Goal: Task Accomplishment & Management: Complete application form

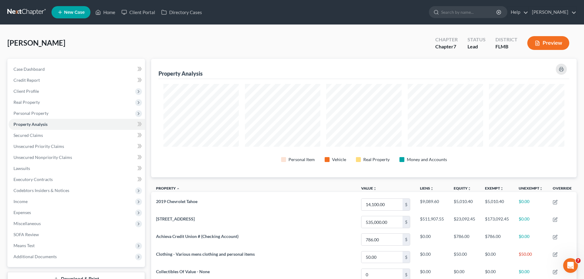
click at [28, 9] on link at bounding box center [26, 12] width 39 height 11
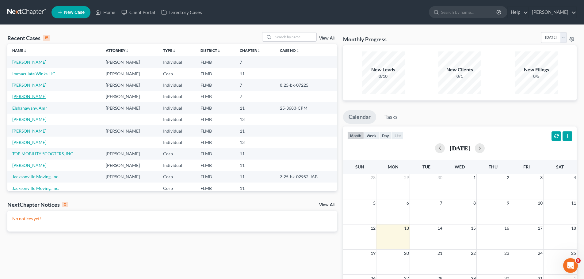
click at [35, 98] on link "[PERSON_NAME]" at bounding box center [29, 96] width 34 height 5
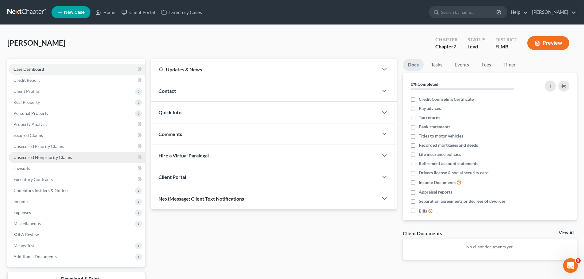
click at [44, 157] on span "Unsecured Nonpriority Claims" at bounding box center [42, 157] width 59 height 5
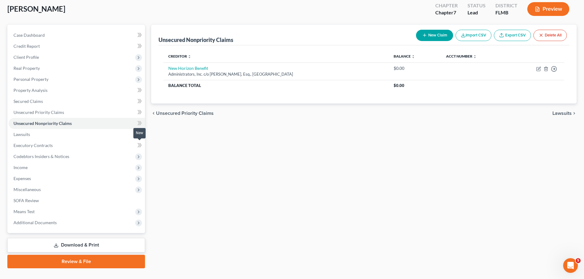
scroll to position [47, 0]
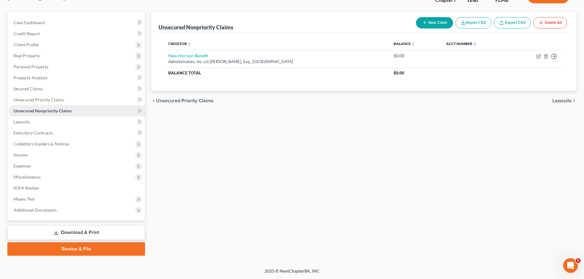
click at [77, 112] on link "Unsecured Nonpriority Claims" at bounding box center [77, 110] width 136 height 11
click at [69, 210] on span "Additional Documents" at bounding box center [77, 210] width 136 height 11
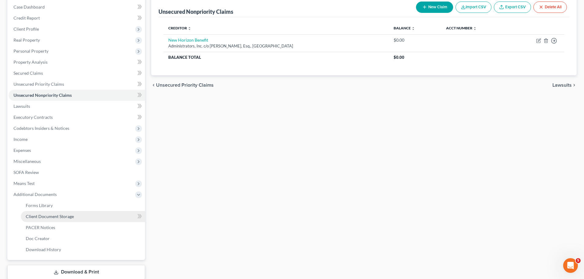
scroll to position [77, 0]
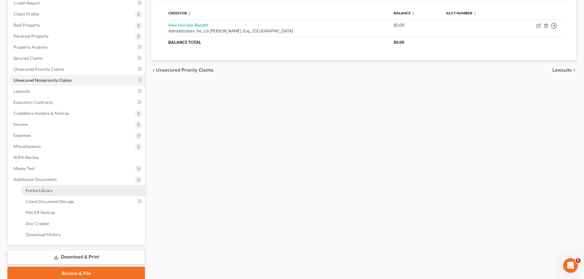
click at [51, 193] on span "Forms Library" at bounding box center [39, 190] width 27 height 5
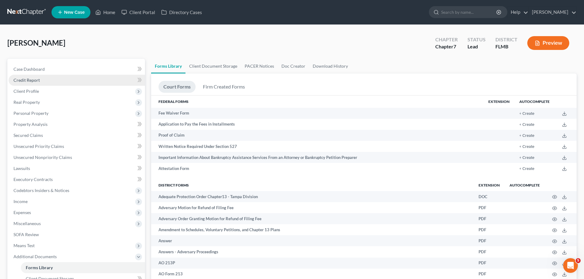
click at [27, 79] on span "Credit Report" at bounding box center [26, 80] width 26 height 5
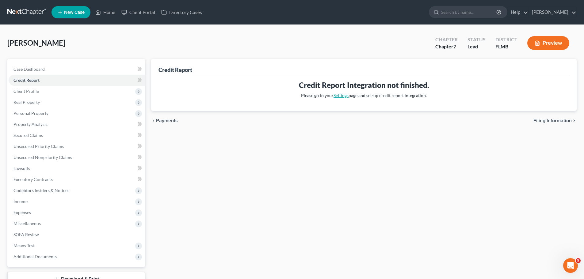
click at [342, 95] on link "Settings" at bounding box center [341, 95] width 15 height 5
select select "9"
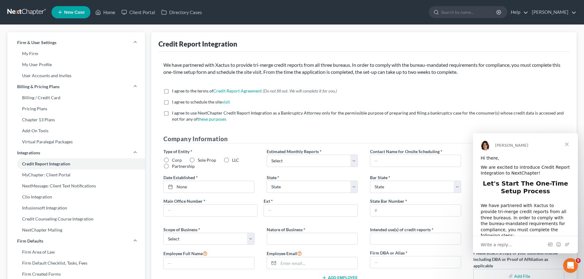
click at [568, 143] on span "Close" at bounding box center [567, 144] width 22 height 22
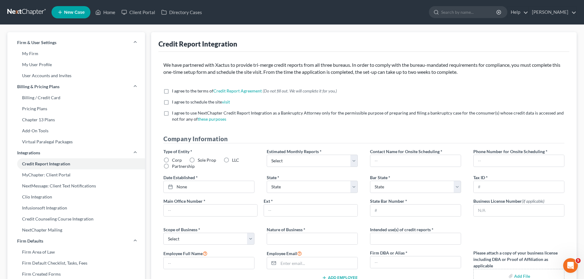
click at [172, 92] on label "I agree to the terms of Credit Report Agreement * (Do not fill out. We will com…" at bounding box center [254, 91] width 165 height 6
click at [174, 92] on input "I agree to the terms of Credit Report Agreement * (Do not fill out. We will com…" at bounding box center [176, 90] width 4 height 4
checkbox input "true"
click at [172, 102] on label "I agree to schedule the site visit *" at bounding box center [201, 102] width 58 height 6
click at [174, 102] on input "I agree to schedule the site visit *" at bounding box center [176, 101] width 4 height 4
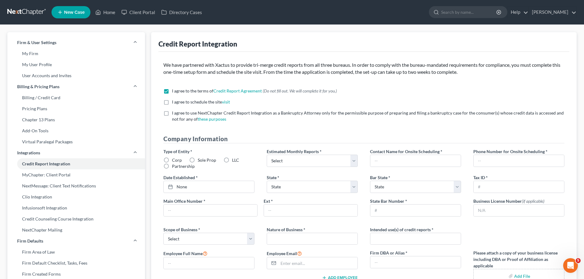
checkbox input "true"
click at [172, 114] on label "I agree to use NextChapter Credit Report Integration as a Bankruptcy Attorney o…" at bounding box center [368, 116] width 392 height 12
click at [174, 114] on input "I agree to use NextChapter Credit Report Integration as a Bankruptcy Attorney o…" at bounding box center [176, 112] width 4 height 4
checkbox input "true"
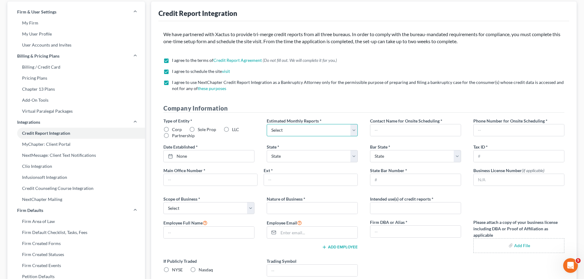
click at [304, 128] on select "Select 1-4 5-10 11-20 [PHONE_NUMBER] [PHONE_NUMBER] More than 100" at bounding box center [312, 130] width 91 height 12
select select "0"
click at [267, 124] on select "Select 1-4 5-10 11-20 [PHONE_NUMBER] [PHONE_NUMBER] More than 100" at bounding box center [312, 130] width 91 height 12
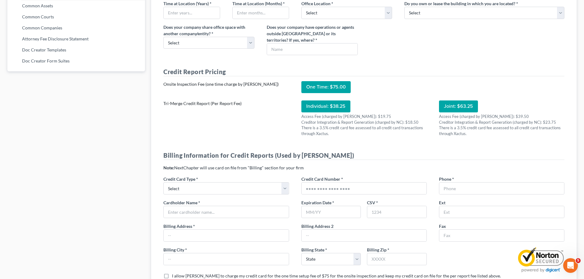
scroll to position [0, 0]
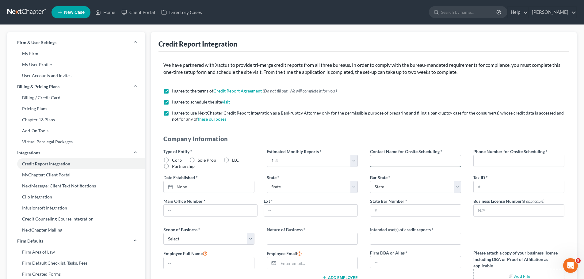
click at [399, 161] on input "text" at bounding box center [415, 161] width 90 height 12
click at [334, 135] on h4 "Company Information" at bounding box center [363, 139] width 401 height 9
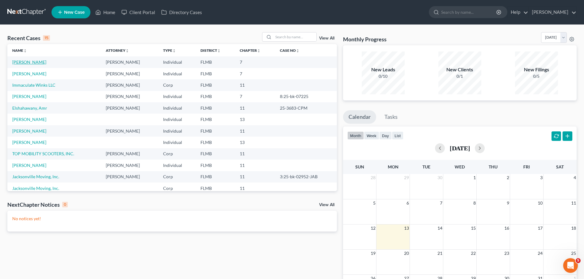
click at [41, 63] on link "[PERSON_NAME]" at bounding box center [29, 61] width 34 height 5
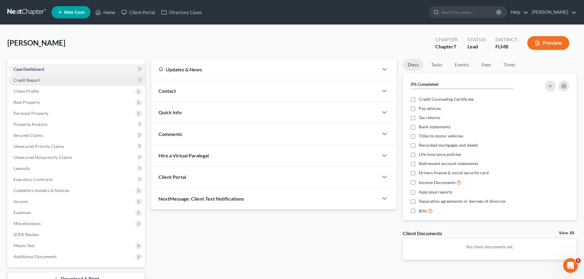
click at [38, 79] on span "Credit Report" at bounding box center [26, 80] width 26 height 5
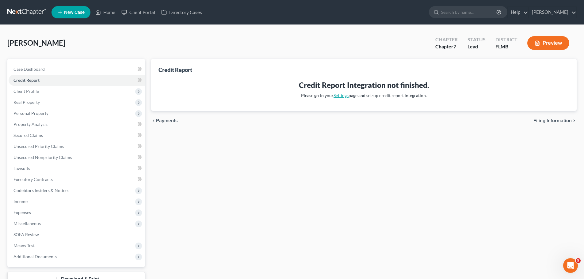
click at [345, 94] on link "Settings" at bounding box center [341, 95] width 15 height 5
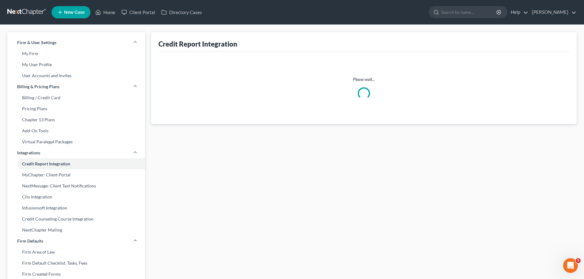
select select "9"
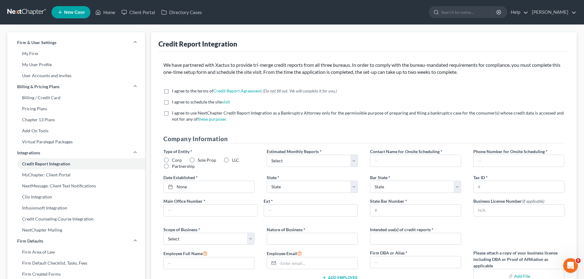
click at [172, 92] on label "I agree to the terms of Credit Report Agreement * (Do not fill out. We will com…" at bounding box center [254, 91] width 165 height 6
click at [174, 92] on input "I agree to the terms of Credit Report Agreement * (Do not fill out. We will com…" at bounding box center [176, 90] width 4 height 4
checkbox input "true"
click at [172, 102] on label "I agree to schedule the site visit *" at bounding box center [201, 102] width 58 height 6
click at [174, 102] on input "I agree to schedule the site visit *" at bounding box center [176, 101] width 4 height 4
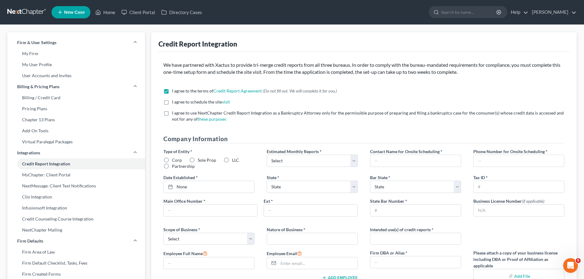
checkbox input "true"
drag, startPoint x: 166, startPoint y: 112, endPoint x: 170, endPoint y: 114, distance: 4.3
click at [172, 112] on label "I agree to use NextChapter Credit Report Integration as a Bankruptcy Attorney o…" at bounding box center [368, 116] width 392 height 12
click at [174, 112] on input "I agree to use NextChapter Credit Report Integration as a Bankruptcy Attorney o…" at bounding box center [176, 112] width 4 height 4
checkbox input "true"
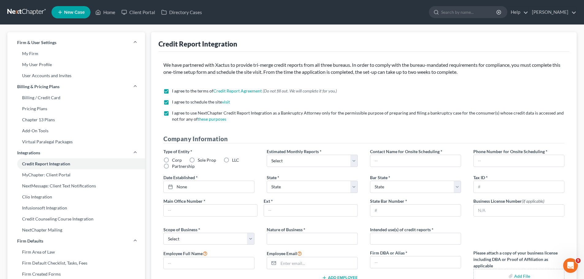
click at [232, 159] on span "LLC" at bounding box center [235, 160] width 7 height 5
click at [235, 159] on input "LLC" at bounding box center [237, 159] width 4 height 4
radio input "true"
drag, startPoint x: 353, startPoint y: 172, endPoint x: 347, endPoint y: 167, distance: 7.4
click at [351, 170] on div "Type of Entity * Corp Sole Prop LLC Partnership Estimated Monthly Reports * Sel…" at bounding box center [363, 230] width 413 height 164
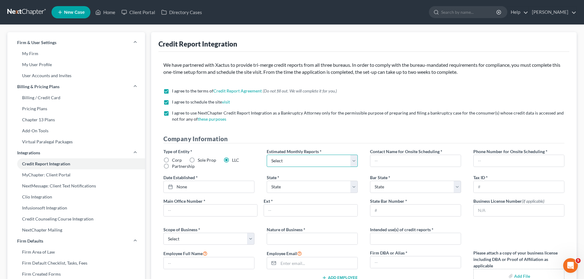
click at [331, 162] on select "Select 1-4 5-10 11-20 [PHONE_NUMBER] [PHONE_NUMBER] More than 100" at bounding box center [312, 161] width 91 height 12
select select "0"
click at [267, 155] on select "Select 1-4 5-10 11-20 [PHONE_NUMBER] [PHONE_NUMBER] More than 100" at bounding box center [312, 161] width 91 height 12
click at [393, 163] on input "text" at bounding box center [415, 161] width 90 height 12
type input "[PERSON_NAME]"
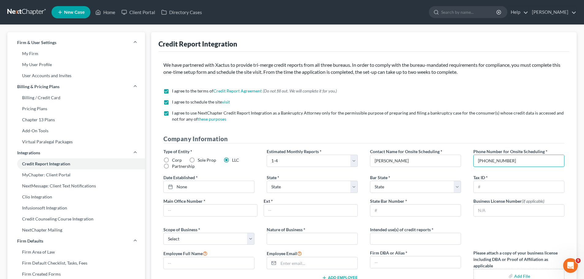
type input "[PHONE_NUMBER]"
click at [219, 186] on link "None" at bounding box center [209, 187] width 90 height 12
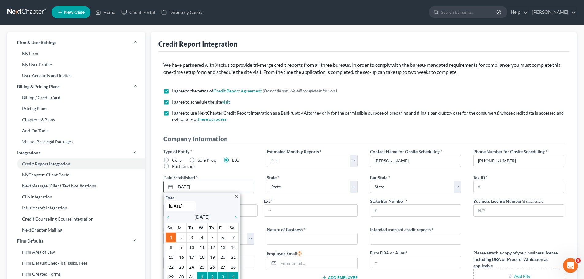
click at [174, 207] on input "[DATE]" at bounding box center [181, 206] width 31 height 10
drag, startPoint x: 193, startPoint y: 207, endPoint x: 185, endPoint y: 208, distance: 8.6
click at [185, 208] on input "[DATE]" at bounding box center [181, 206] width 31 height 10
type input "[DATE]"
click at [339, 187] on select "State [US_STATE] AK AR AZ CA CO CT DE DC [GEOGRAPHIC_DATA] [GEOGRAPHIC_DATA] GU…" at bounding box center [312, 187] width 91 height 12
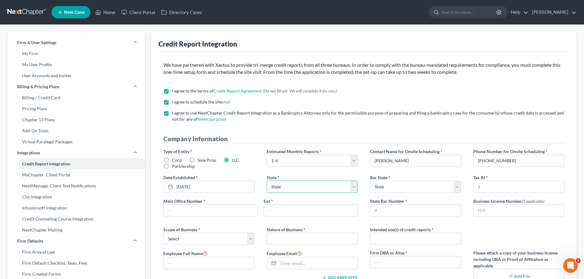
select select "9"
click at [267, 181] on select "State [US_STATE] AK AR AZ CA CO CT DE DC [GEOGRAPHIC_DATA] [GEOGRAPHIC_DATA] GU…" at bounding box center [312, 187] width 91 height 12
click at [422, 186] on select "State [US_STATE] AK AR AZ CA CO CT DE DC [GEOGRAPHIC_DATA] [GEOGRAPHIC_DATA] GU…" at bounding box center [415, 187] width 91 height 12
select select "9"
click at [370, 181] on select "State [US_STATE] AK AR AZ CA CO CT DE DC [GEOGRAPHIC_DATA] [GEOGRAPHIC_DATA] GU…" at bounding box center [415, 187] width 91 height 12
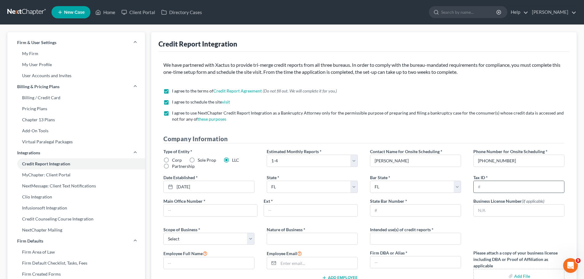
click at [478, 188] on input "text" at bounding box center [519, 187] width 90 height 12
paste input "[US_EMPLOYER_IDENTIFICATION_NUMBER]"
type input "[US_EMPLOYER_IDENTIFICATION_NUMBER]"
click at [201, 213] on input "text" at bounding box center [211, 211] width 94 height 12
type input "[PHONE_NUMBER]"
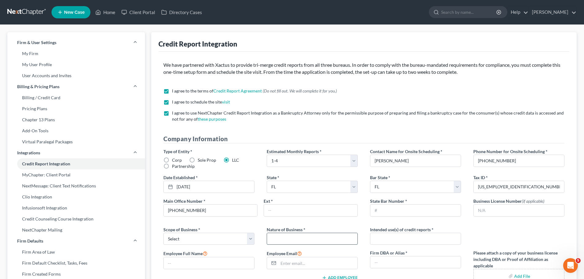
click at [300, 236] on input "text" at bounding box center [312, 239] width 90 height 12
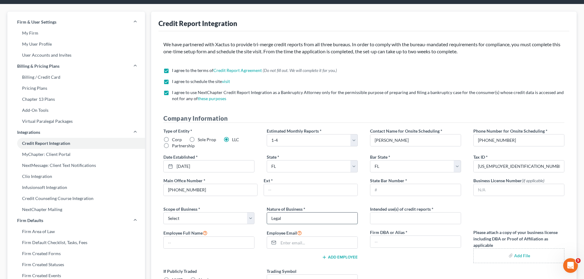
scroll to position [61, 0]
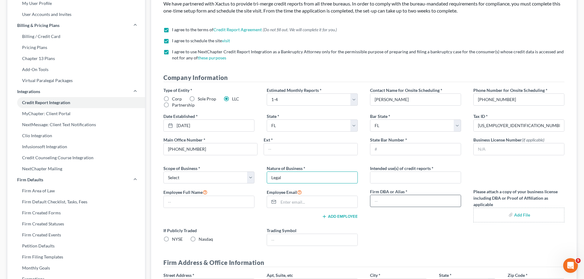
type input "Legal"
click at [403, 197] on input "text" at bounding box center [415, 201] width 90 height 12
type input "[PERSON_NAME]"
click at [396, 147] on input "text" at bounding box center [415, 149] width 90 height 12
click at [245, 178] on select "Select Local Regional National" at bounding box center [208, 178] width 91 height 12
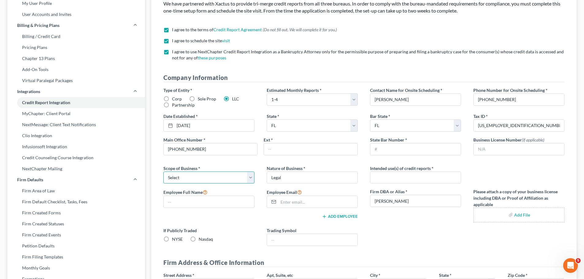
select select "0"
click at [163, 172] on select "Select Local Regional National" at bounding box center [208, 178] width 91 height 12
click at [389, 174] on input "text" at bounding box center [415, 178] width 90 height 12
type input "Bankruptcy filings"
click at [412, 153] on input "text" at bounding box center [415, 149] width 90 height 12
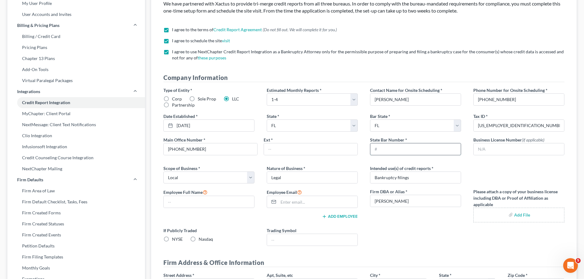
paste input "775940"
type input "775940"
click at [418, 220] on div "Firm DBA or Alias * [PERSON_NAME]" at bounding box center [415, 206] width 103 height 34
click at [299, 206] on input "email" at bounding box center [317, 202] width 79 height 12
type input "[EMAIL_ADDRESS][DOMAIN_NAME]"
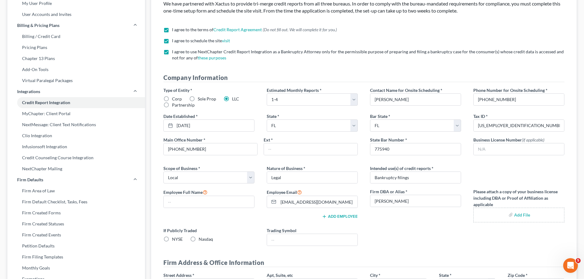
click at [403, 243] on div "Type of Entity * Corp Sole Prop LLC Partnership Estimated Monthly Reports * Sel…" at bounding box center [363, 169] width 413 height 164
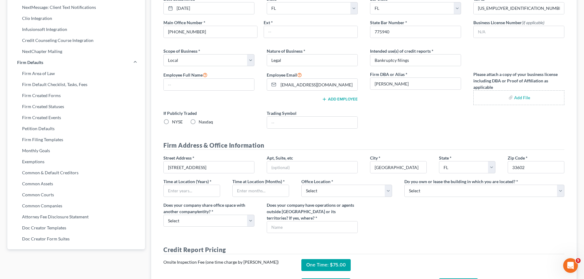
scroll to position [184, 0]
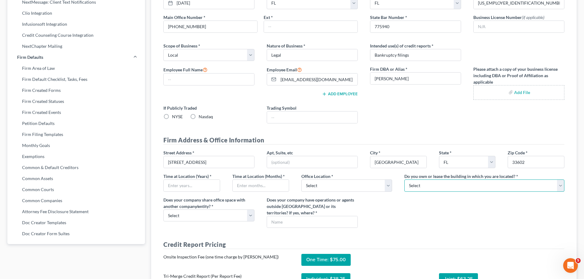
click at [520, 190] on select "Select Own Lease" at bounding box center [484, 186] width 160 height 12
select select "0"
click at [404, 180] on select "Select Own Lease" at bounding box center [484, 186] width 160 height 12
click at [190, 186] on input "text" at bounding box center [192, 186] width 56 height 12
type input "10"
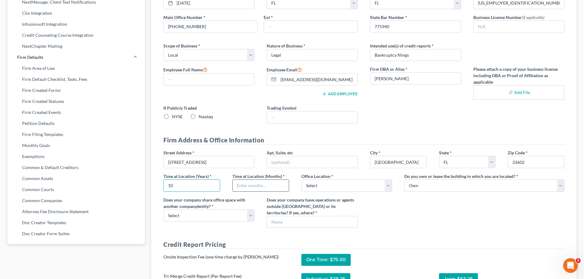
click at [262, 181] on input "text" at bounding box center [261, 186] width 56 height 12
click at [310, 188] on select "Select Commercial Residential" at bounding box center [346, 186] width 91 height 12
select select "0"
click at [301, 180] on select "Select Commercial Residential" at bounding box center [346, 186] width 91 height 12
click at [221, 219] on select "Select Yes No" at bounding box center [208, 216] width 91 height 12
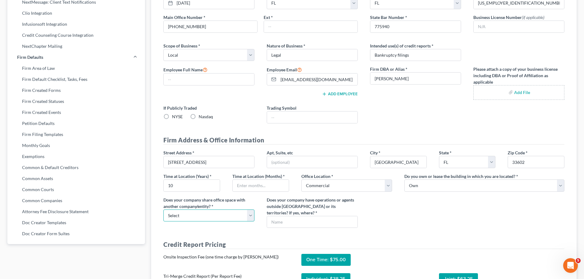
select select "0"
click at [163, 210] on select "Select Yes No" at bounding box center [208, 216] width 91 height 12
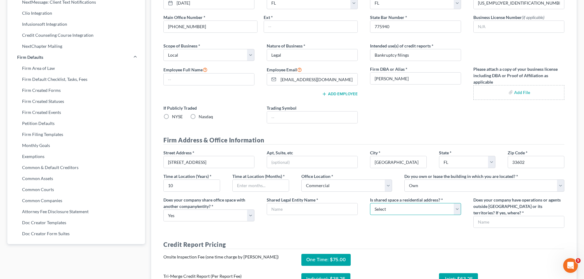
click at [393, 208] on select "Select Yes No" at bounding box center [415, 209] width 91 height 12
select select "1"
click at [370, 203] on select "Select Yes No" at bounding box center [415, 209] width 91 height 12
click at [489, 222] on input "text" at bounding box center [519, 222] width 90 height 12
type input "no"
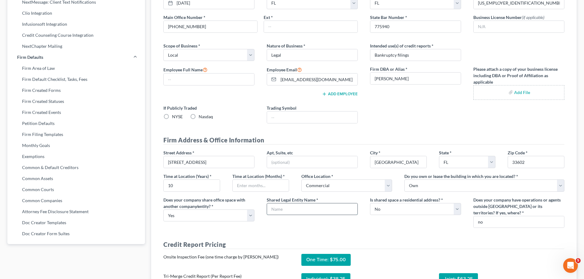
click at [320, 206] on input "text" at bounding box center [312, 210] width 90 height 12
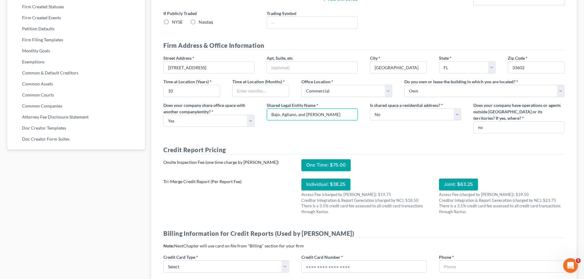
scroll to position [276, 0]
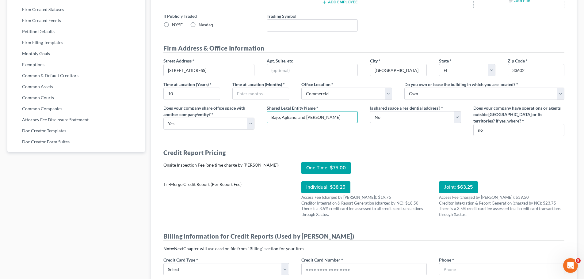
type input "Bajo, Agliano, and [PERSON_NAME]"
click at [382, 148] on h4 "Credit Report Pricing" at bounding box center [363, 152] width 401 height 9
click at [290, 69] on input "text" at bounding box center [312, 70] width 90 height 12
type input "5"
type input "205"
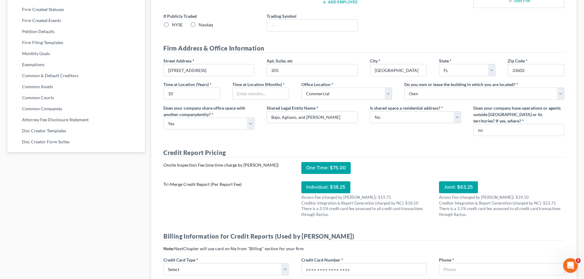
click at [237, 223] on div "Credit Report Pricing Onsite Inspection Fee (one time charge by [PERSON_NAME]) …" at bounding box center [363, 186] width 413 height 76
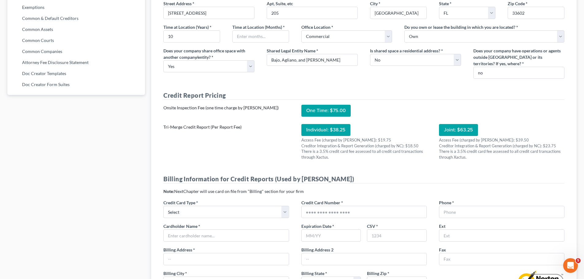
scroll to position [429, 0]
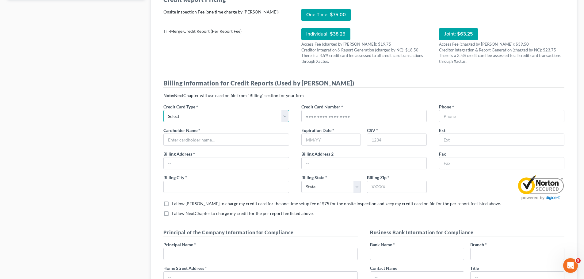
click at [200, 120] on select "Select Visa Master Card American Express Discover" at bounding box center [225, 116] width 125 height 12
select select "0"
click at [163, 110] on select "Select Visa Master Card American Express Discover" at bounding box center [225, 116] width 125 height 12
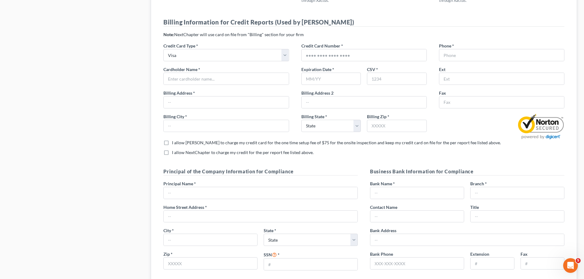
scroll to position [491, 0]
click at [281, 189] on input "text" at bounding box center [261, 193] width 194 height 12
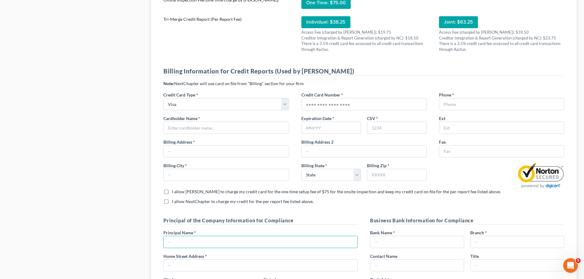
scroll to position [460, 0]
